Goal: Task Accomplishment & Management: Manage account settings

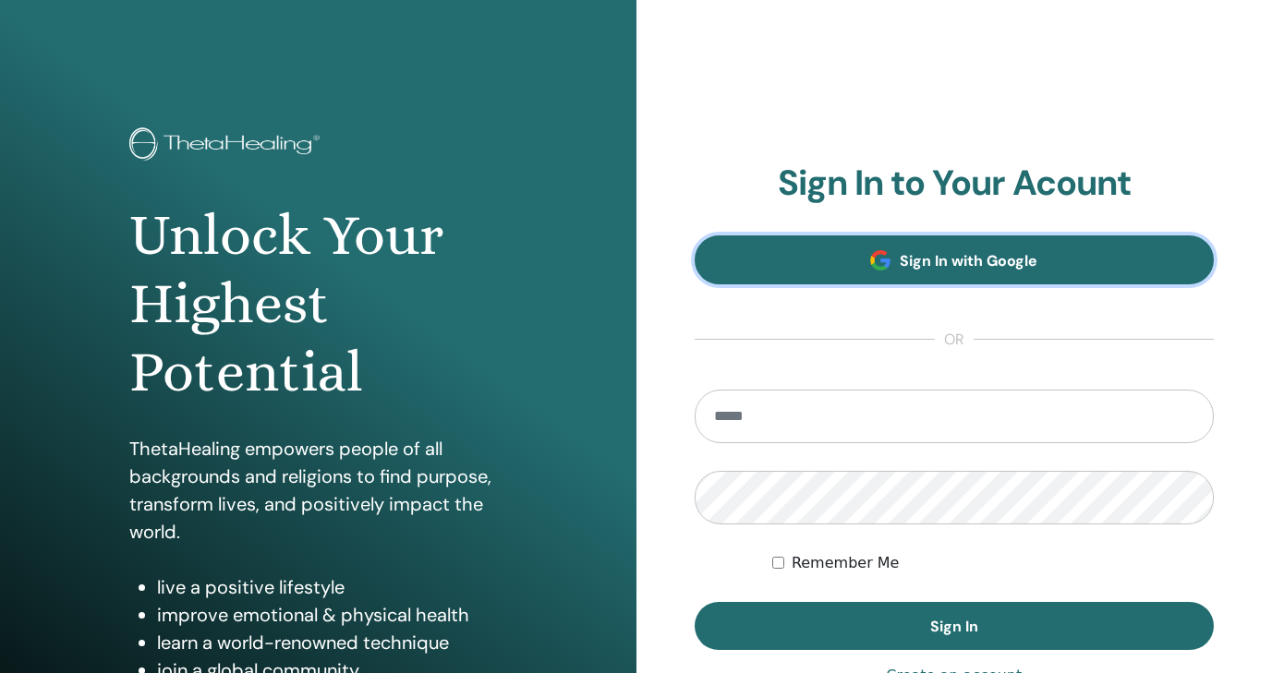
click at [952, 269] on span "Sign In with Google" at bounding box center [969, 260] width 138 height 19
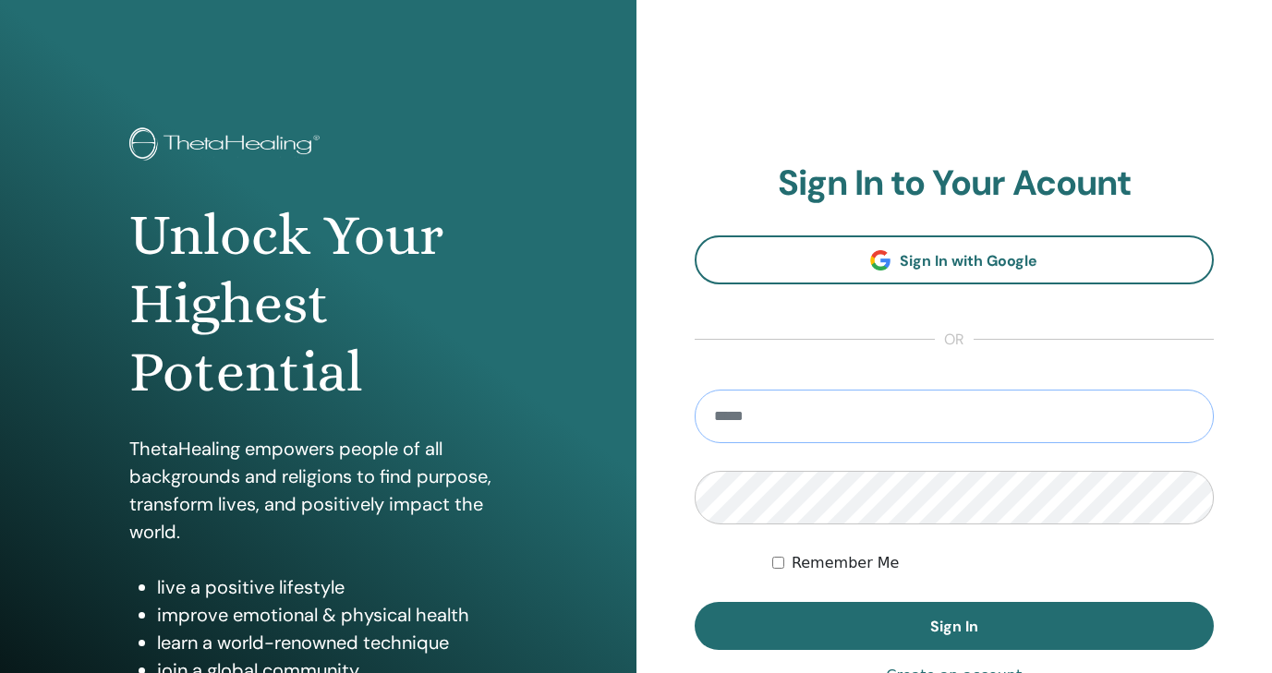
click at [802, 415] on input "email" at bounding box center [955, 417] width 520 height 54
type input "**********"
click at [695, 602] on button "Sign In" at bounding box center [955, 626] width 520 height 48
